Goal: Find specific page/section: Find specific page/section

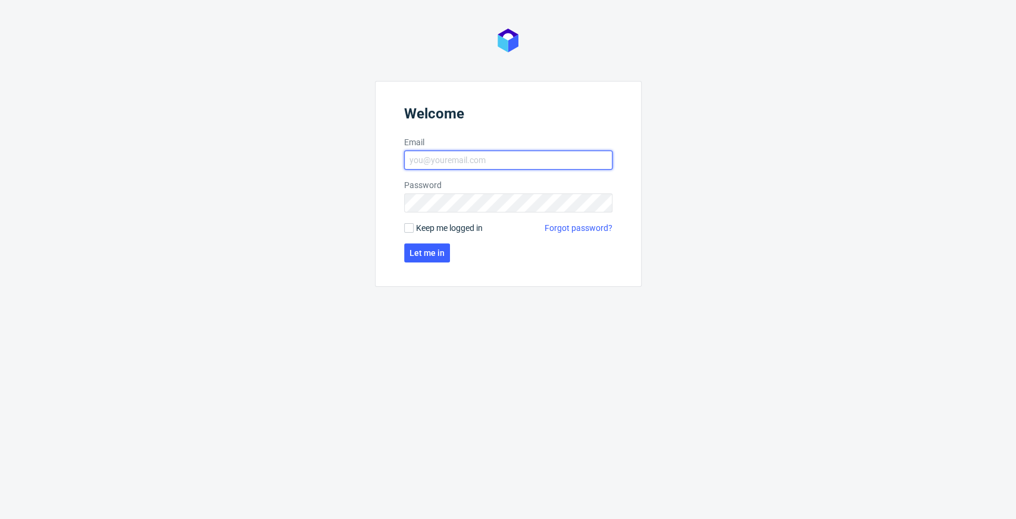
type input "[PERSON_NAME][EMAIL_ADDRESS][PERSON_NAME][DOMAIN_NAME]"
click at [695, 144] on div "Welcome Email [PERSON_NAME][EMAIL_ADDRESS][PERSON_NAME][DOMAIN_NAME] Password K…" at bounding box center [508, 259] width 1016 height 519
